Goal: Obtain resource: Obtain resource

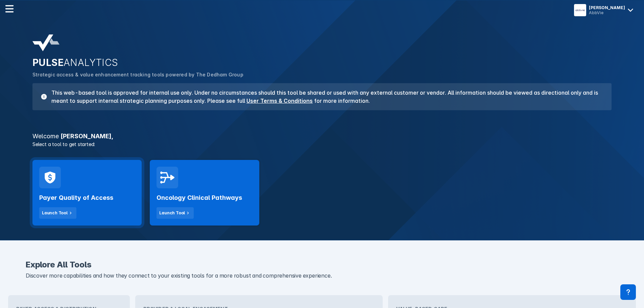
click at [67, 187] on div "Payer Quality of Access Launch Tool" at bounding box center [86, 193] width 109 height 66
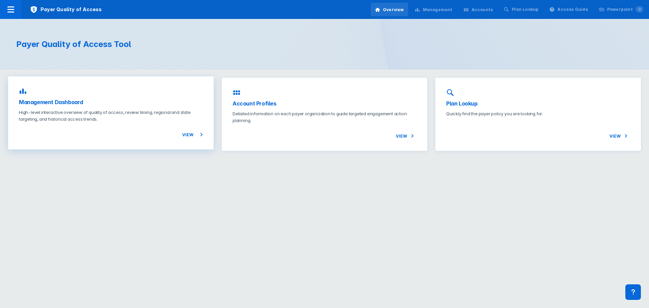
drag, startPoint x: 94, startPoint y: 119, endPoint x: 94, endPoint y: 112, distance: 7.5
click at [94, 112] on p "High-level interactive overview of quality of access, review timing, regional a…" at bounding box center [111, 116] width 184 height 14
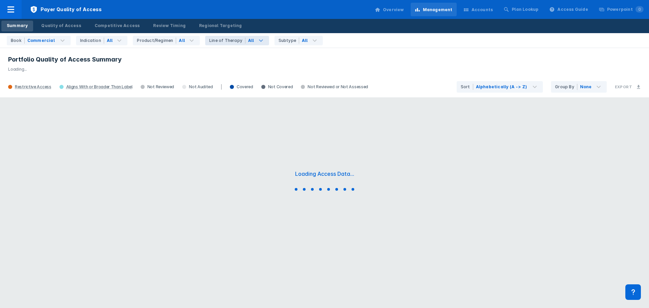
click at [247, 42] on div "All" at bounding box center [257, 40] width 24 height 9
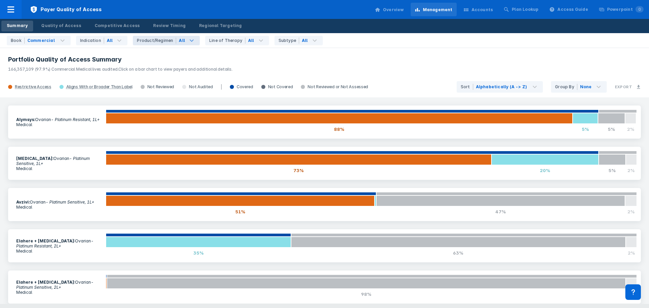
click at [180, 42] on div "All" at bounding box center [188, 40] width 24 height 9
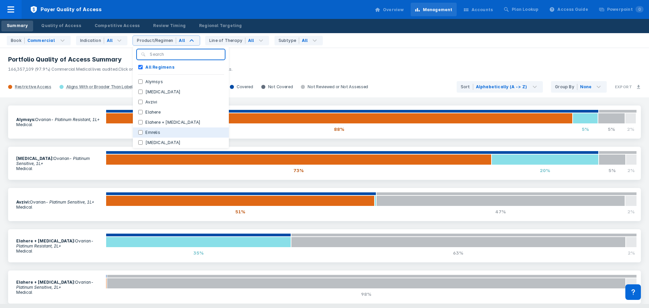
click at [138, 133] on input "Emrelis" at bounding box center [140, 132] width 4 height 4
checkbox input "true"
checkbox Regimens "false"
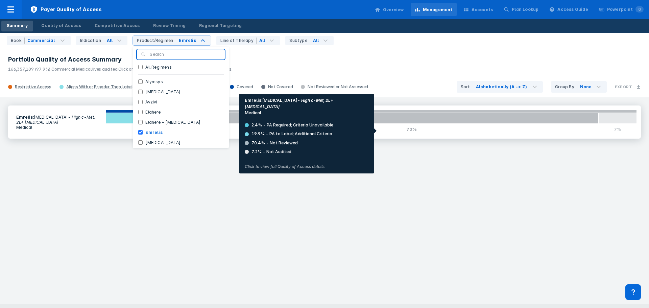
click at [348, 131] on div "70%" at bounding box center [412, 129] width 374 height 11
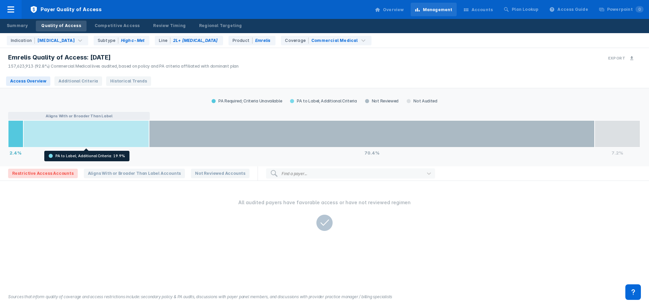
click at [48, 132] on div at bounding box center [86, 133] width 126 height 27
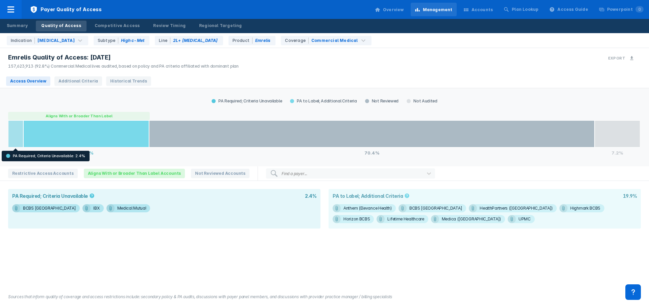
click at [19, 137] on div at bounding box center [15, 133] width 15 height 27
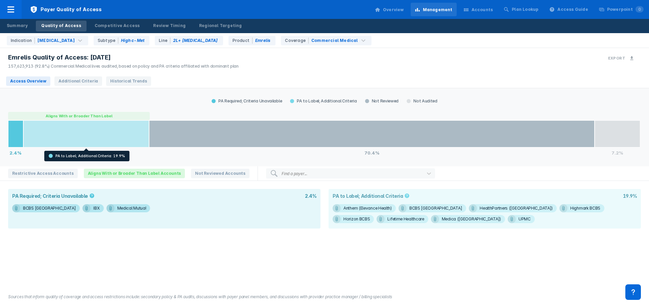
click at [53, 134] on div at bounding box center [86, 133] width 126 height 27
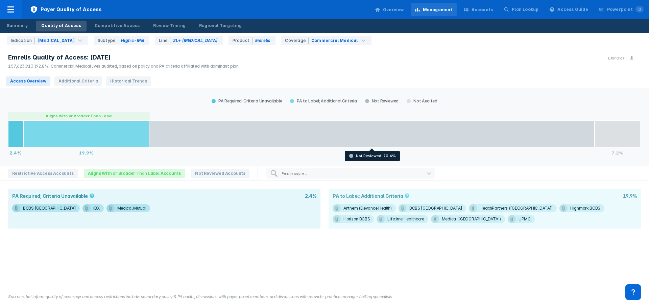
click at [253, 135] on div at bounding box center [371, 133] width 445 height 27
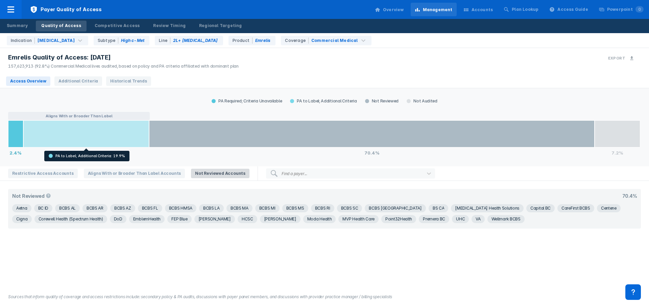
click at [91, 137] on div at bounding box center [86, 133] width 126 height 27
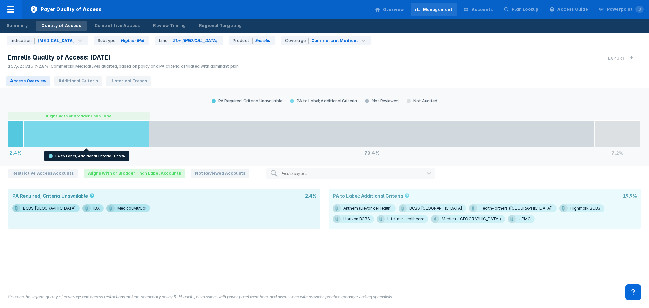
click at [183, 135] on div at bounding box center [371, 133] width 445 height 27
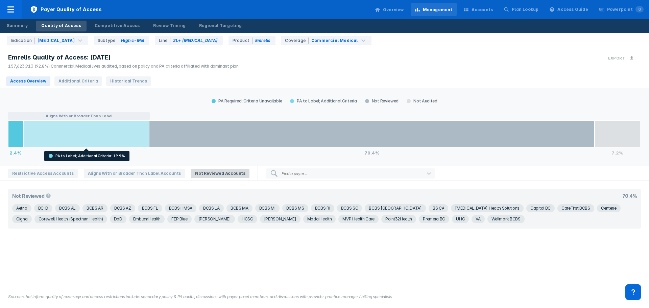
click at [90, 130] on div at bounding box center [86, 133] width 126 height 27
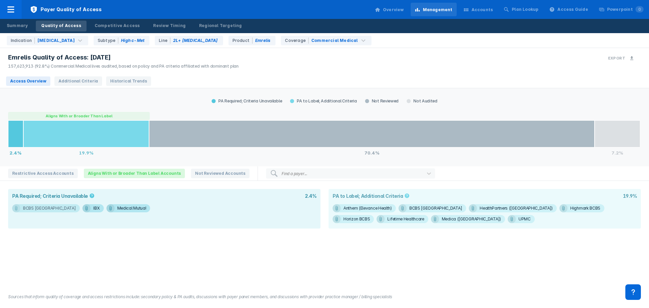
click at [24, 205] on div "BCBS [GEOGRAPHIC_DATA]" at bounding box center [49, 208] width 53 height 8
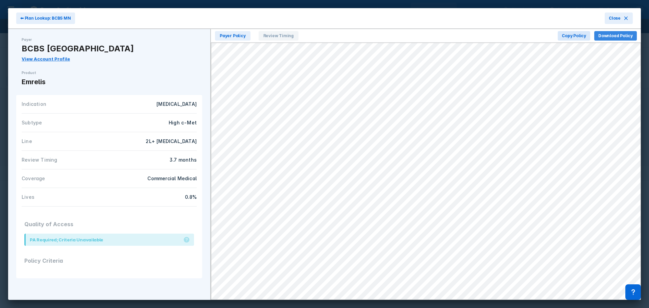
click at [605, 32] on button "Download Policy" at bounding box center [615, 35] width 43 height 9
click at [602, 18] on div "⬅ Plan Lookup: BCBS MN Close" at bounding box center [324, 18] width 633 height 21
click at [609, 18] on button "Close" at bounding box center [618, 18] width 28 height 11
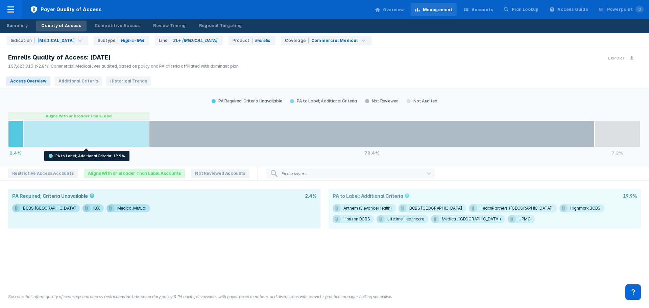
click at [112, 143] on div at bounding box center [86, 133] width 126 height 27
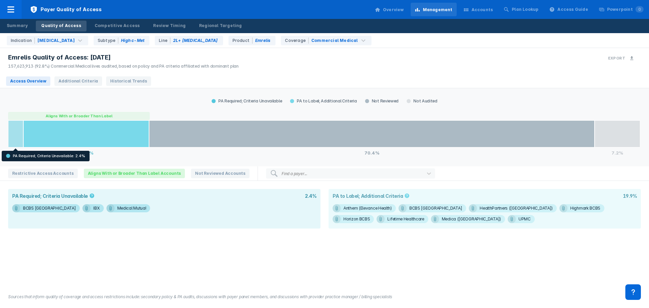
click at [15, 137] on div at bounding box center [15, 133] width 15 height 27
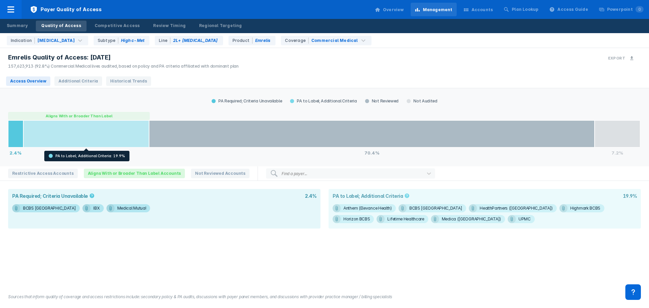
click at [75, 136] on div at bounding box center [86, 133] width 126 height 27
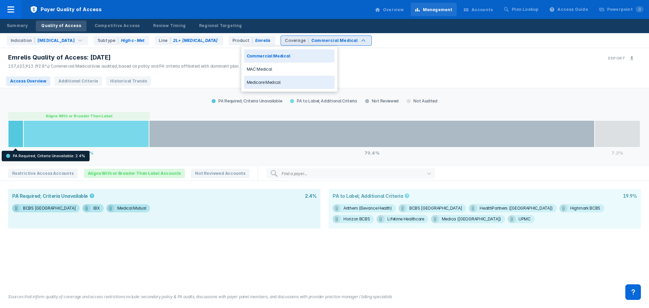
click at [297, 84] on div "Medicare Medical" at bounding box center [289, 82] width 91 height 13
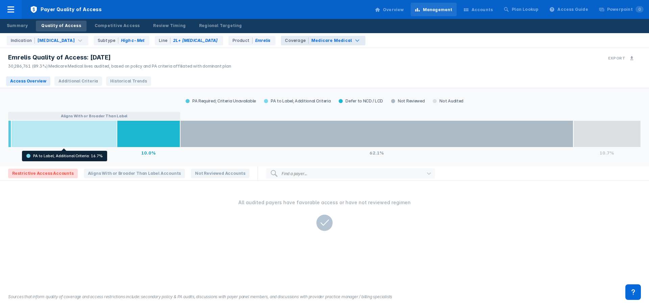
click at [90, 141] on div at bounding box center [64, 133] width 106 height 27
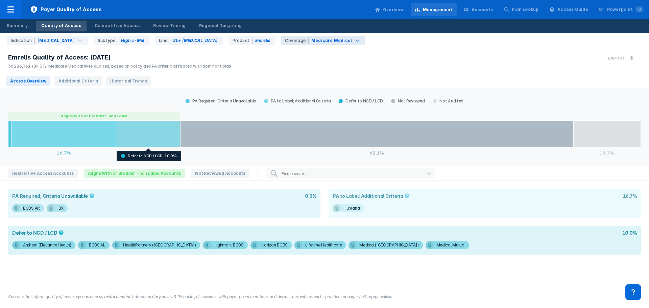
click at [133, 138] on div at bounding box center [148, 133] width 63 height 27
click at [147, 140] on div at bounding box center [148, 133] width 63 height 27
